Goal: Check status: Check status

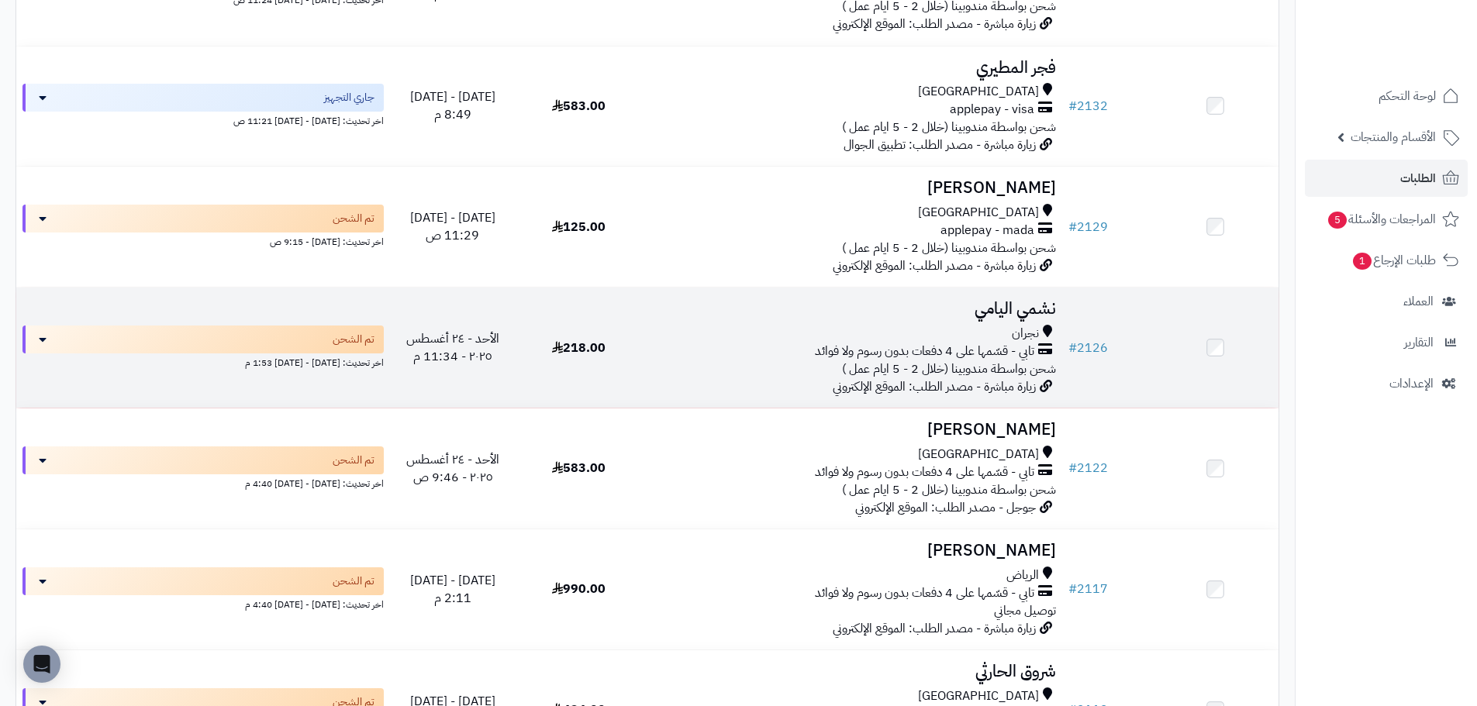
scroll to position [465, 0]
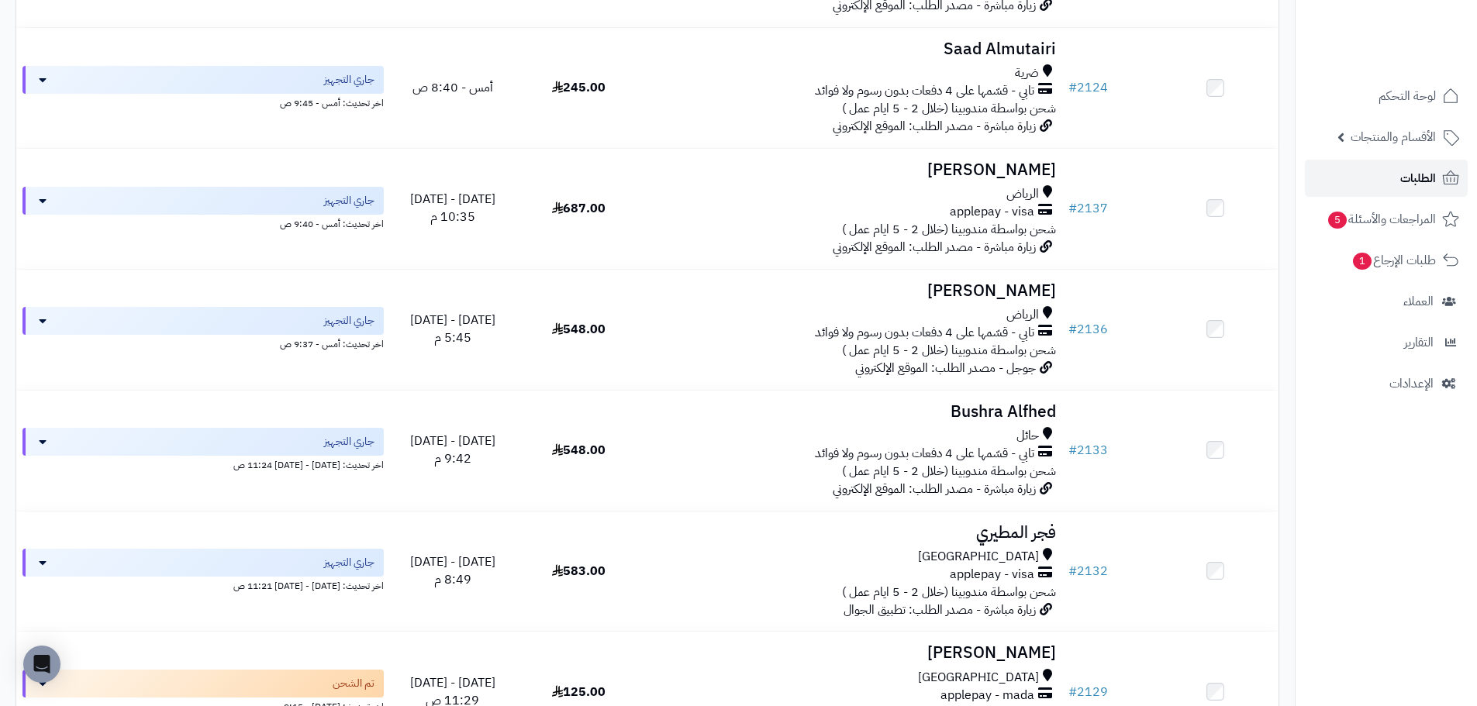
click at [1421, 180] on span "الطلبات" at bounding box center [1418, 178] width 36 height 22
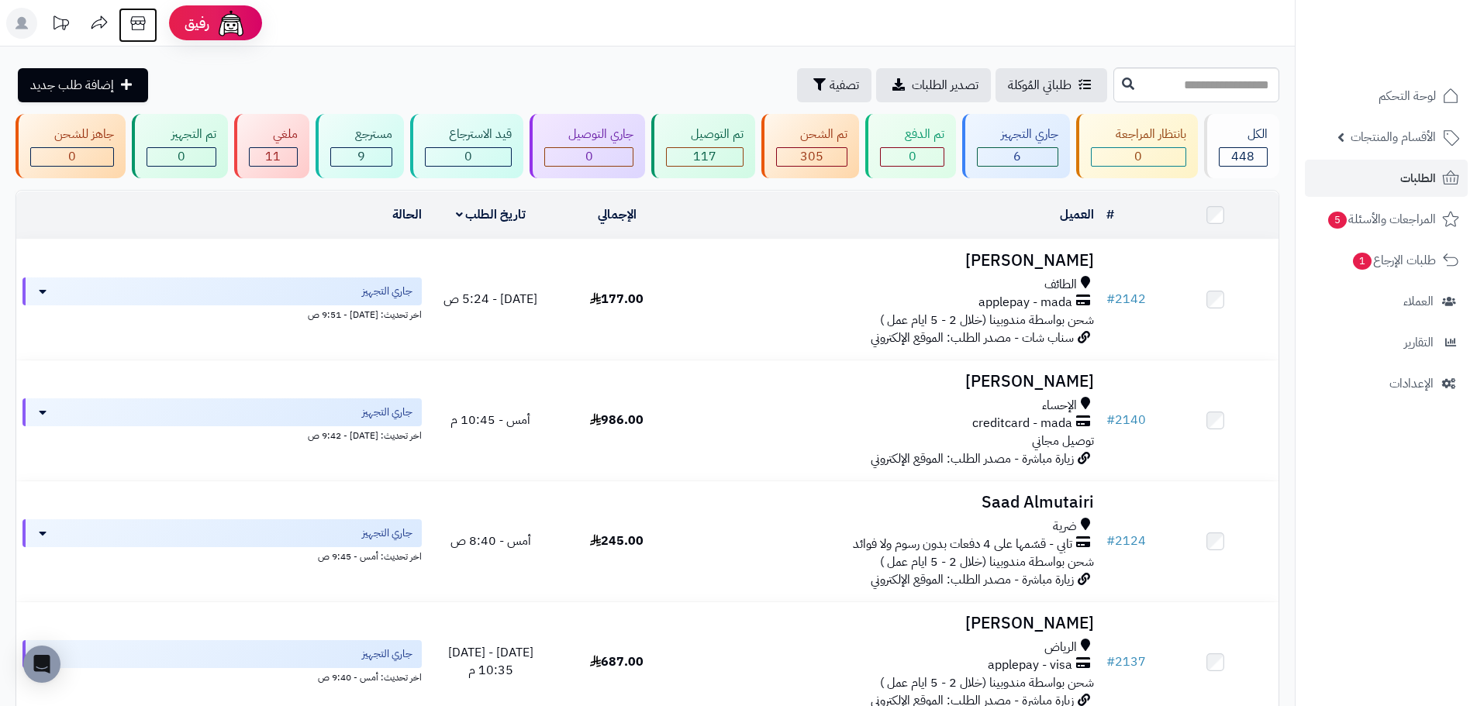
click at [143, 23] on icon at bounding box center [137, 23] width 31 height 31
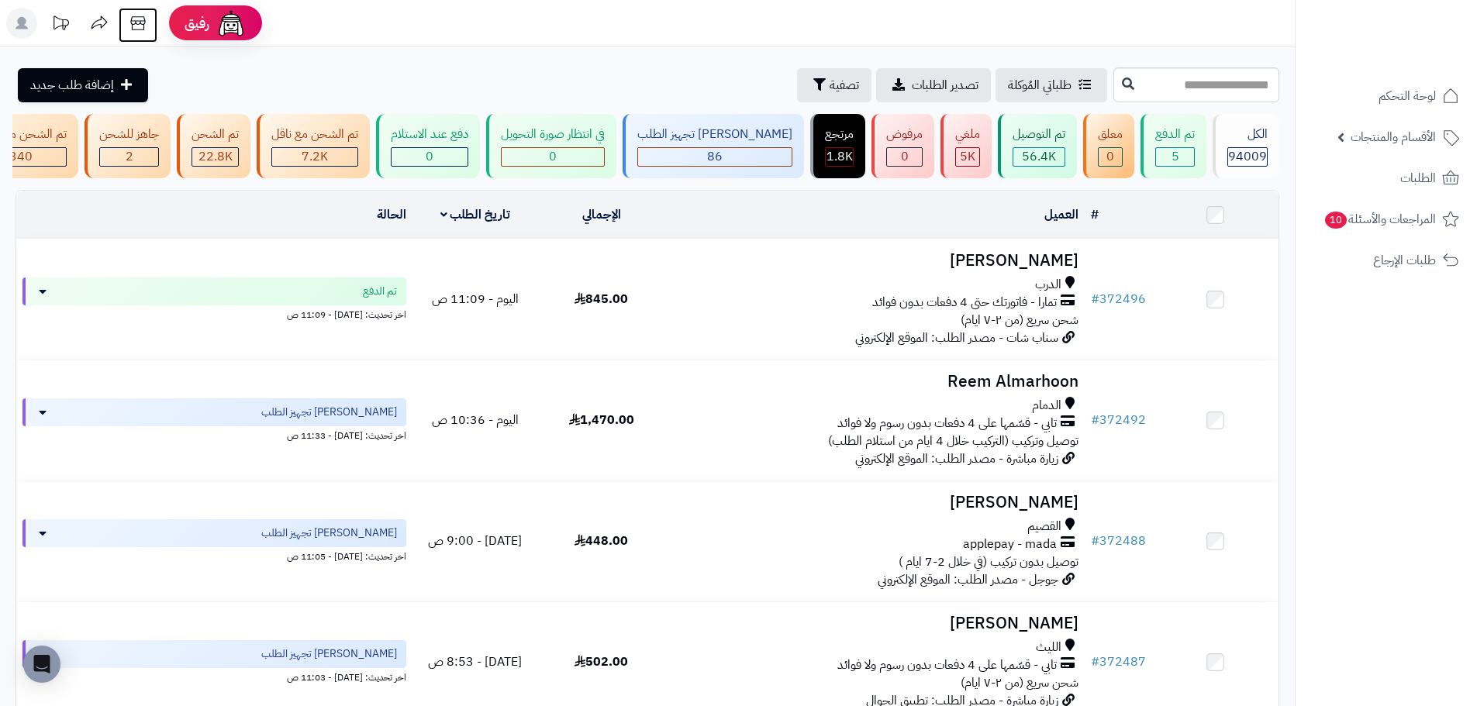
click at [150, 24] on icon at bounding box center [137, 23] width 31 height 31
click at [1433, 174] on span "الطلبات" at bounding box center [1418, 178] width 36 height 22
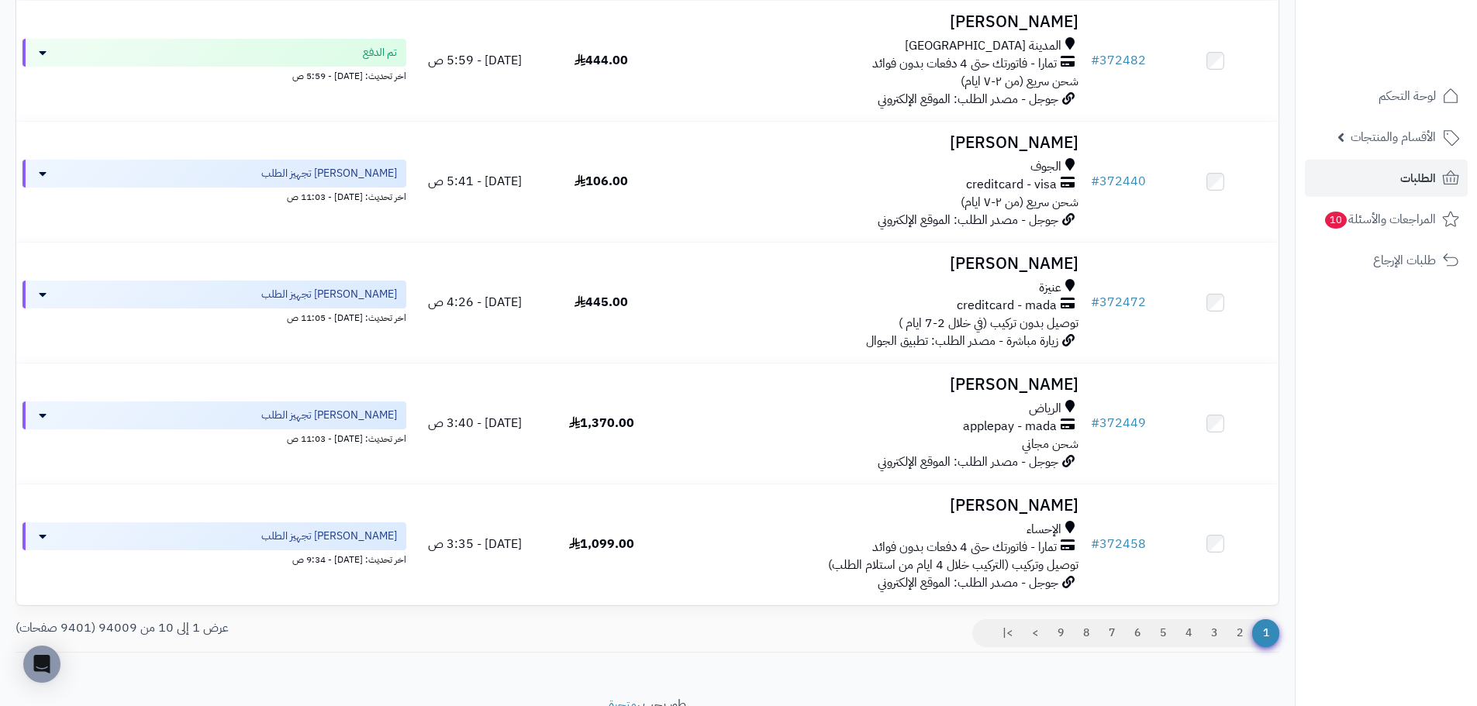
scroll to position [853, 0]
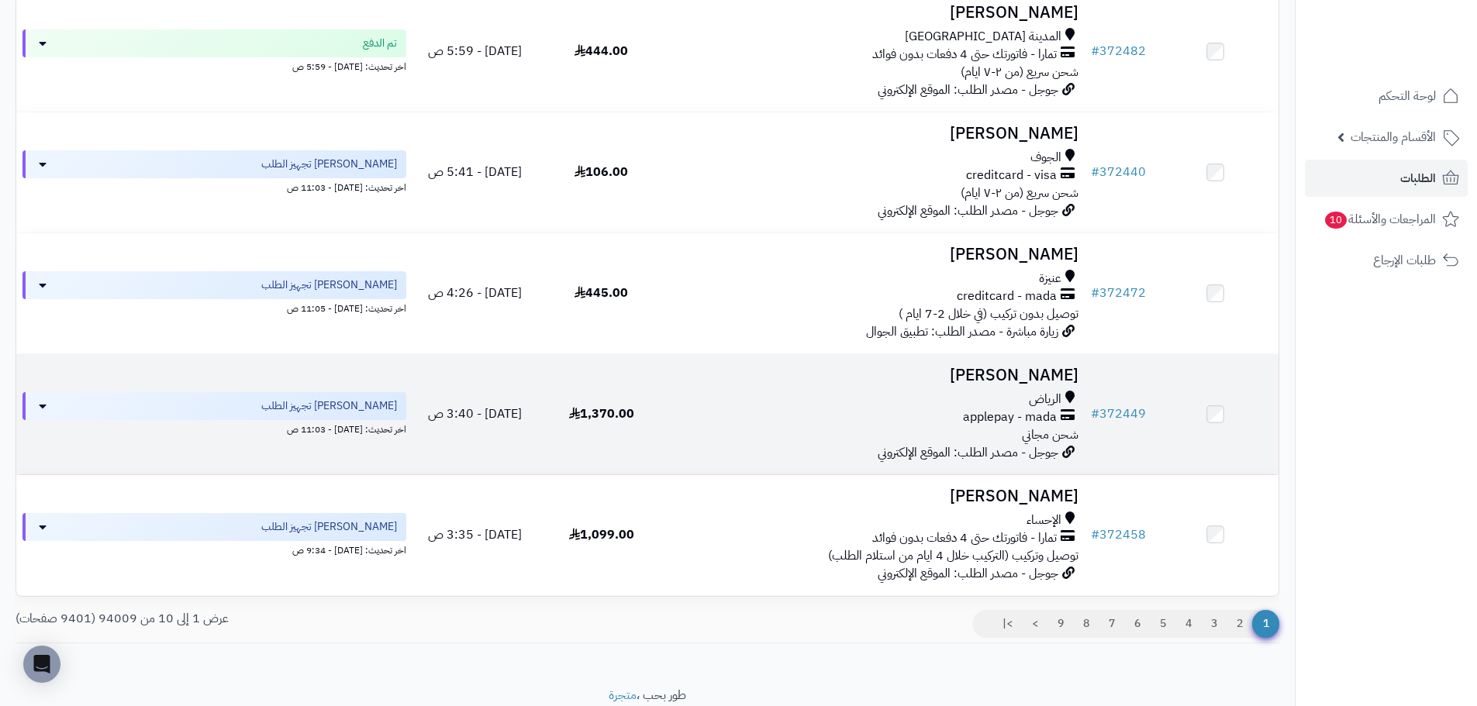
click at [862, 426] on div "applepay - mada" at bounding box center [875, 418] width 408 height 18
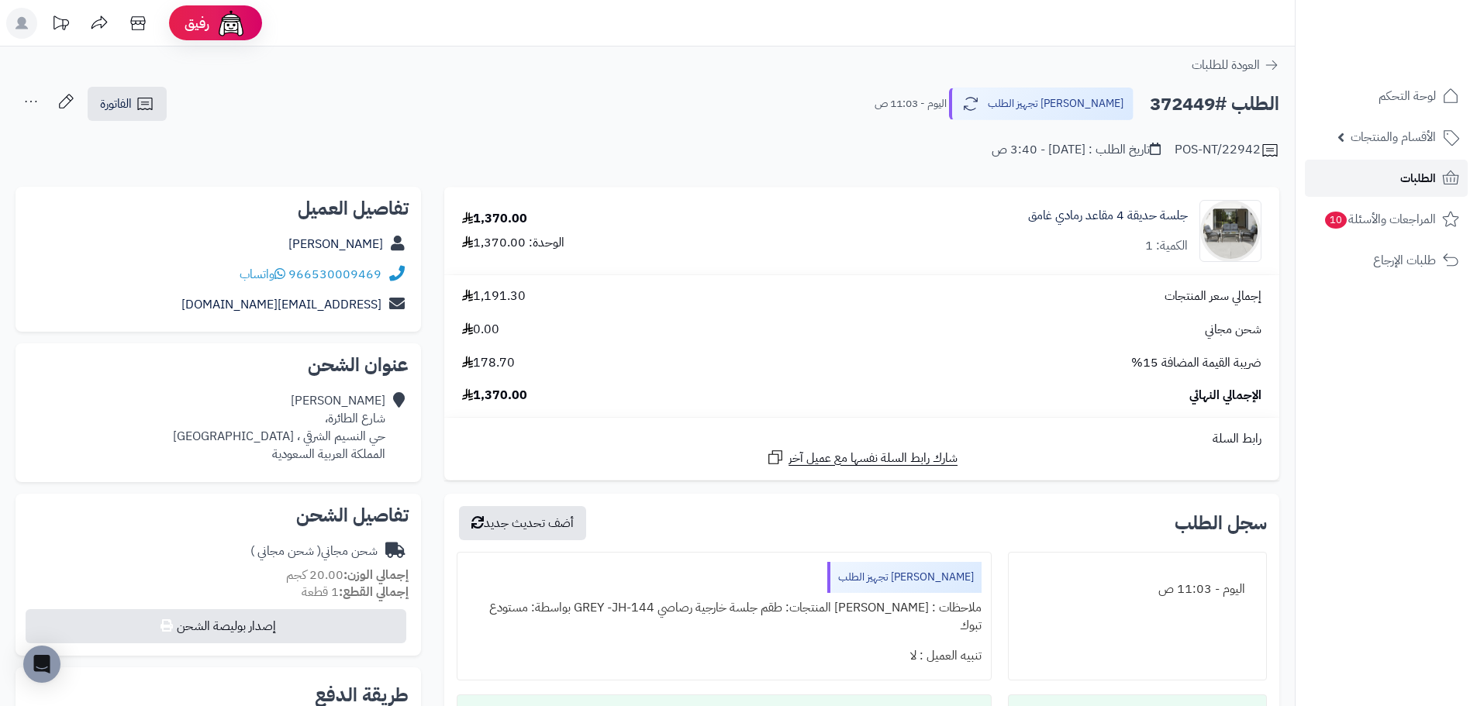
click at [1393, 184] on link "الطلبات" at bounding box center [1386, 178] width 163 height 37
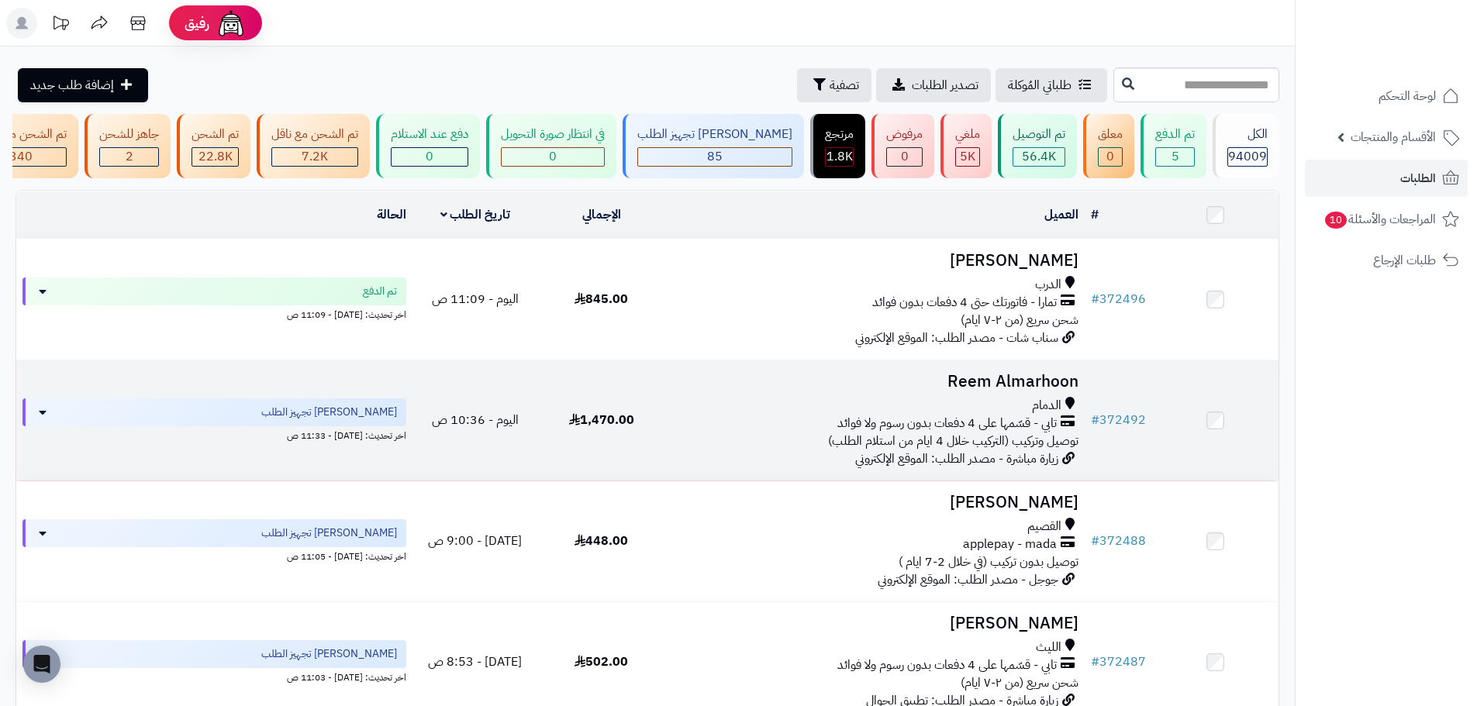
click at [699, 429] on div "تابي - قسّمها على 4 دفعات بدون رسوم ولا فوائد" at bounding box center [875, 424] width 408 height 18
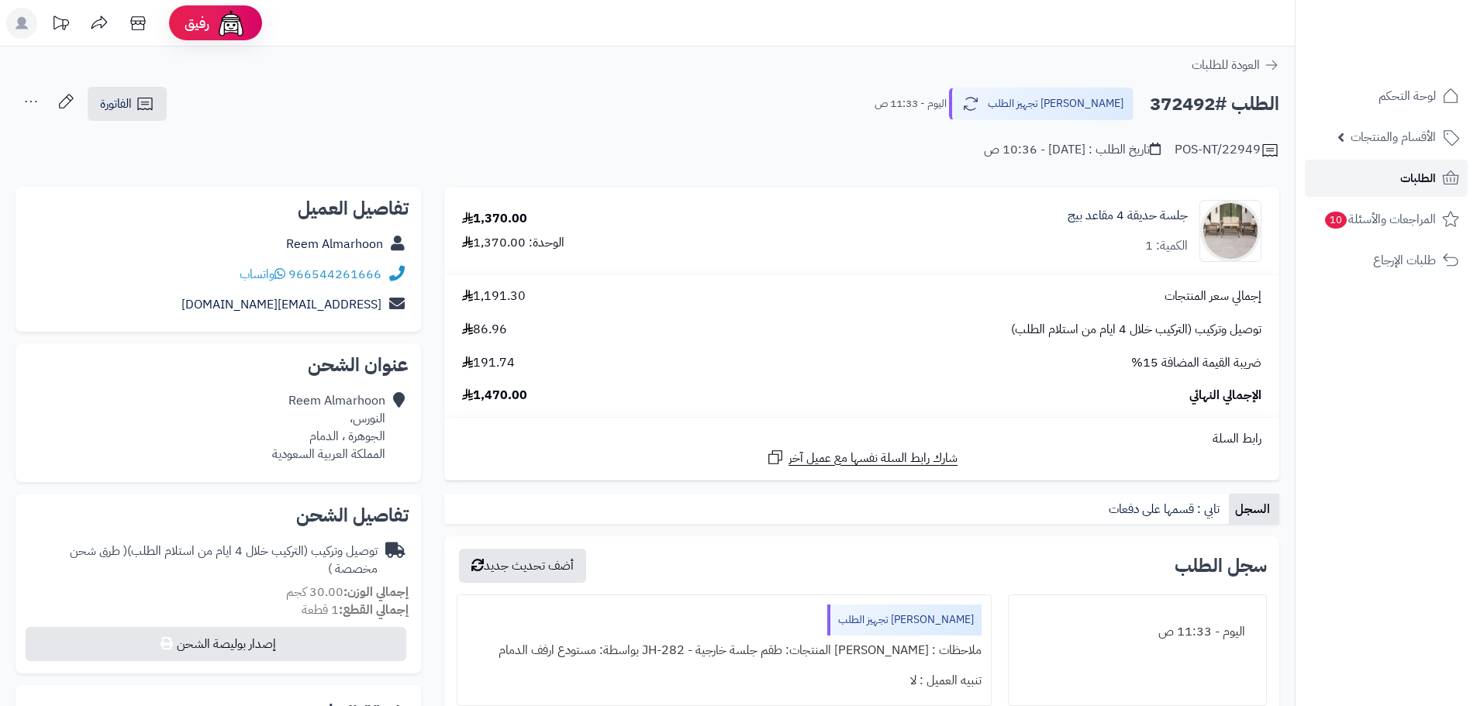
click at [1403, 178] on span "الطلبات" at bounding box center [1418, 178] width 36 height 22
